Goal: Task Accomplishment & Management: Use online tool/utility

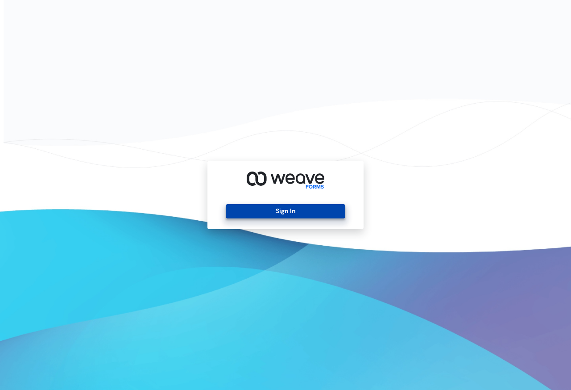
click at [277, 212] on button "Sign In" at bounding box center [285, 211] width 119 height 14
click at [277, 211] on button "Sign In" at bounding box center [285, 211] width 119 height 14
click at [262, 208] on button "Sign In" at bounding box center [285, 211] width 119 height 14
